Goal: Information Seeking & Learning: Learn about a topic

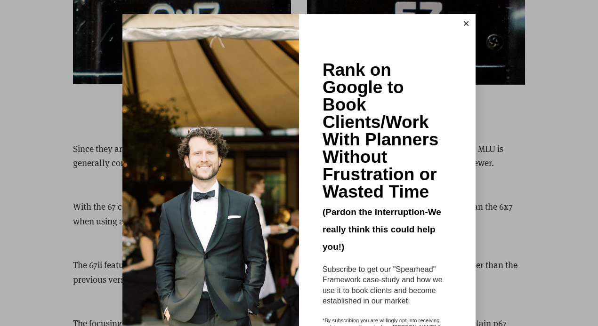
scroll to position [2638, 0]
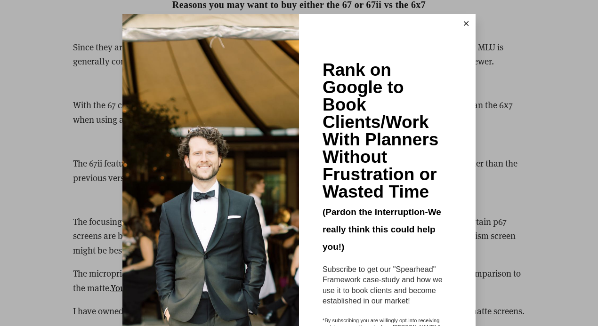
click at [466, 20] on button at bounding box center [466, 23] width 19 height 19
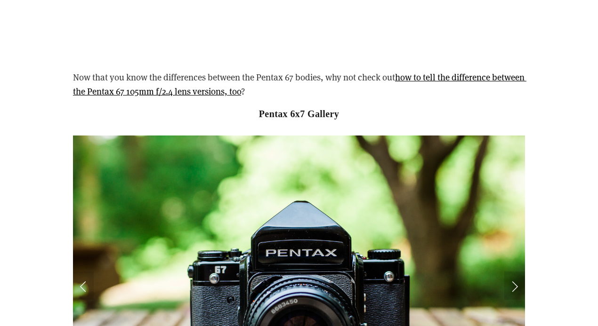
scroll to position [4898, 0]
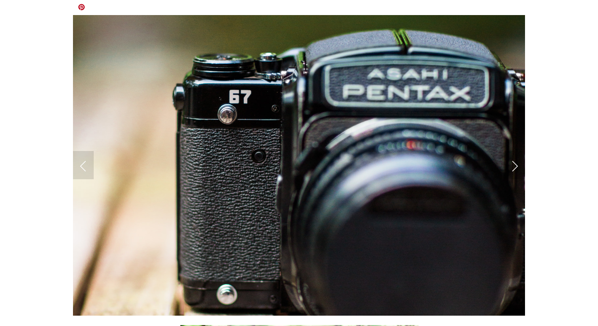
click at [511, 151] on link "Next Slide" at bounding box center [514, 165] width 21 height 28
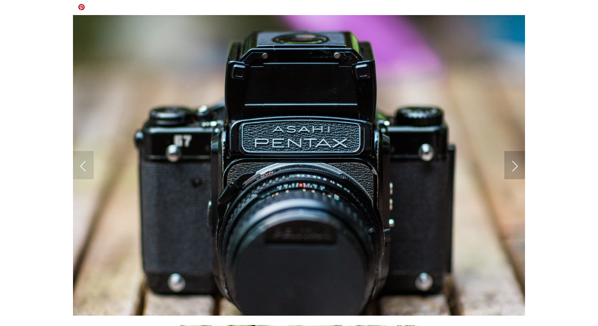
click at [511, 151] on link "Next Slide" at bounding box center [514, 165] width 21 height 28
click at [514, 151] on link "Next Slide" at bounding box center [514, 165] width 21 height 28
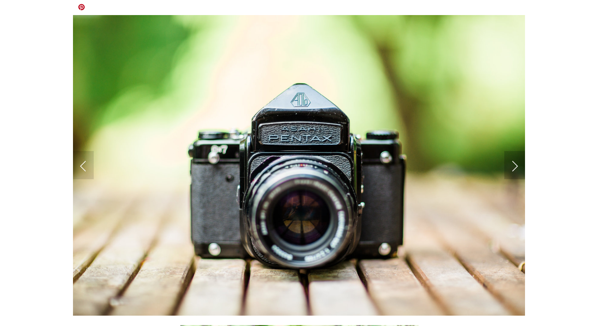
click at [514, 151] on link "Next Slide" at bounding box center [514, 165] width 21 height 28
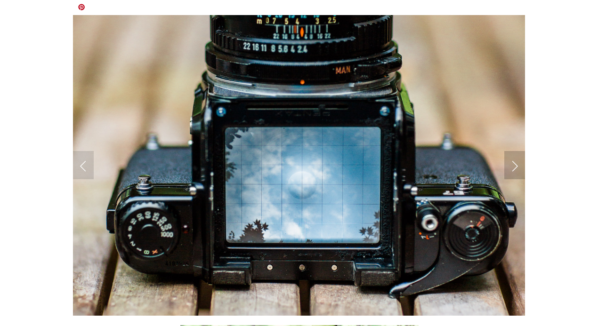
click at [514, 151] on link "Next Slide" at bounding box center [514, 165] width 21 height 28
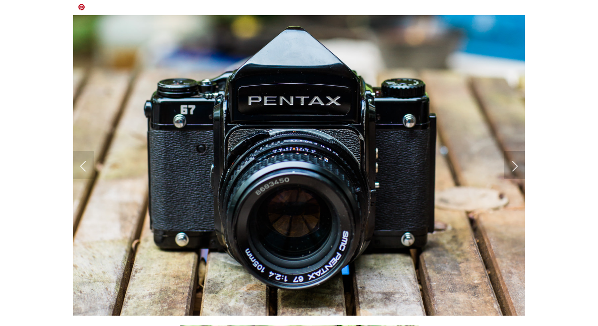
click at [515, 151] on link "Next Slide" at bounding box center [514, 165] width 21 height 28
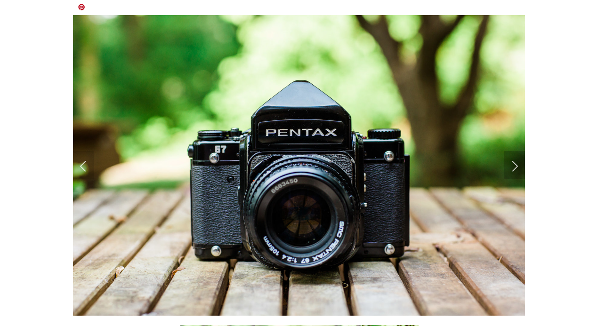
click at [515, 151] on link "Next Slide" at bounding box center [514, 165] width 21 height 28
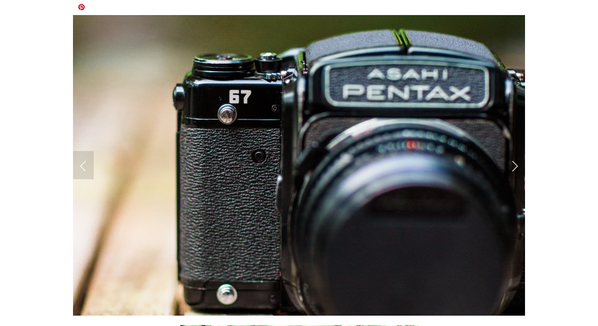
click at [515, 151] on link "Next Slide" at bounding box center [514, 165] width 21 height 28
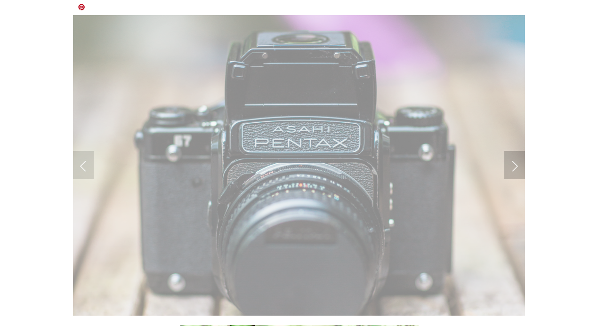
click at [515, 151] on link "Next Slide" at bounding box center [514, 165] width 21 height 28
